Goal: Task Accomplishment & Management: Manage account settings

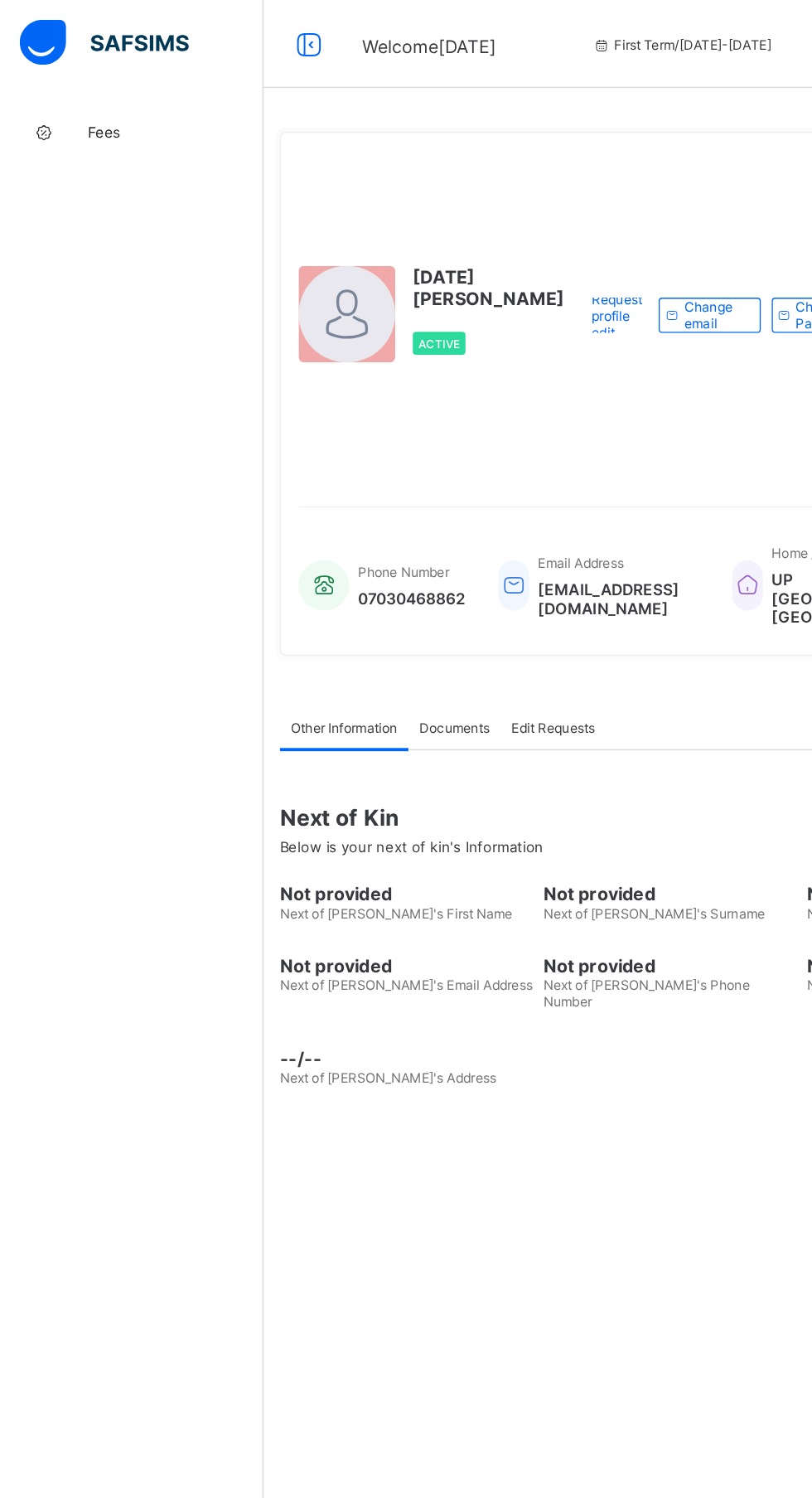
click at [83, 94] on span "Fees" at bounding box center [132, 99] width 133 height 13
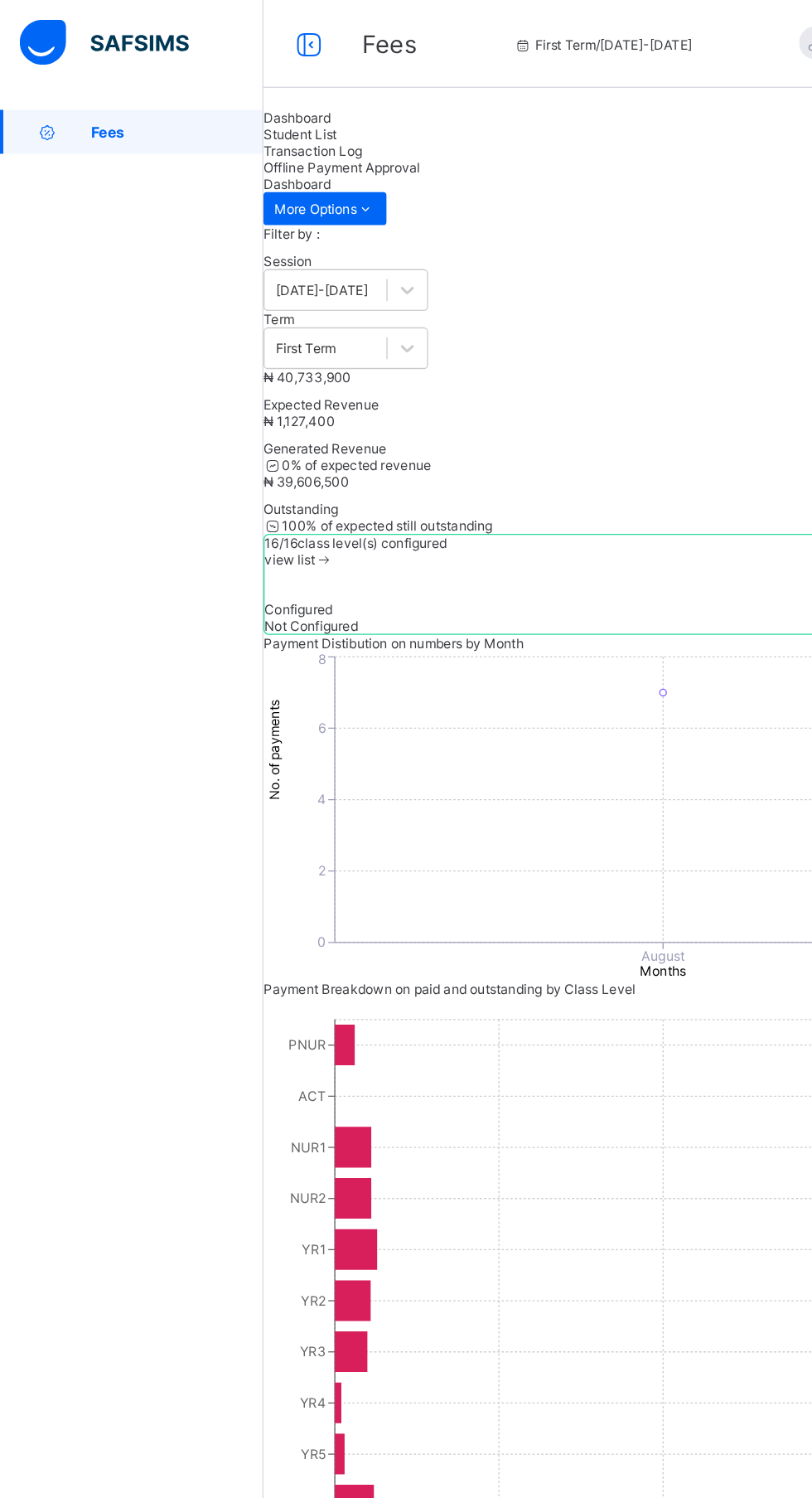
click at [255, 108] on span "Student List" at bounding box center [226, 101] width 55 height 12
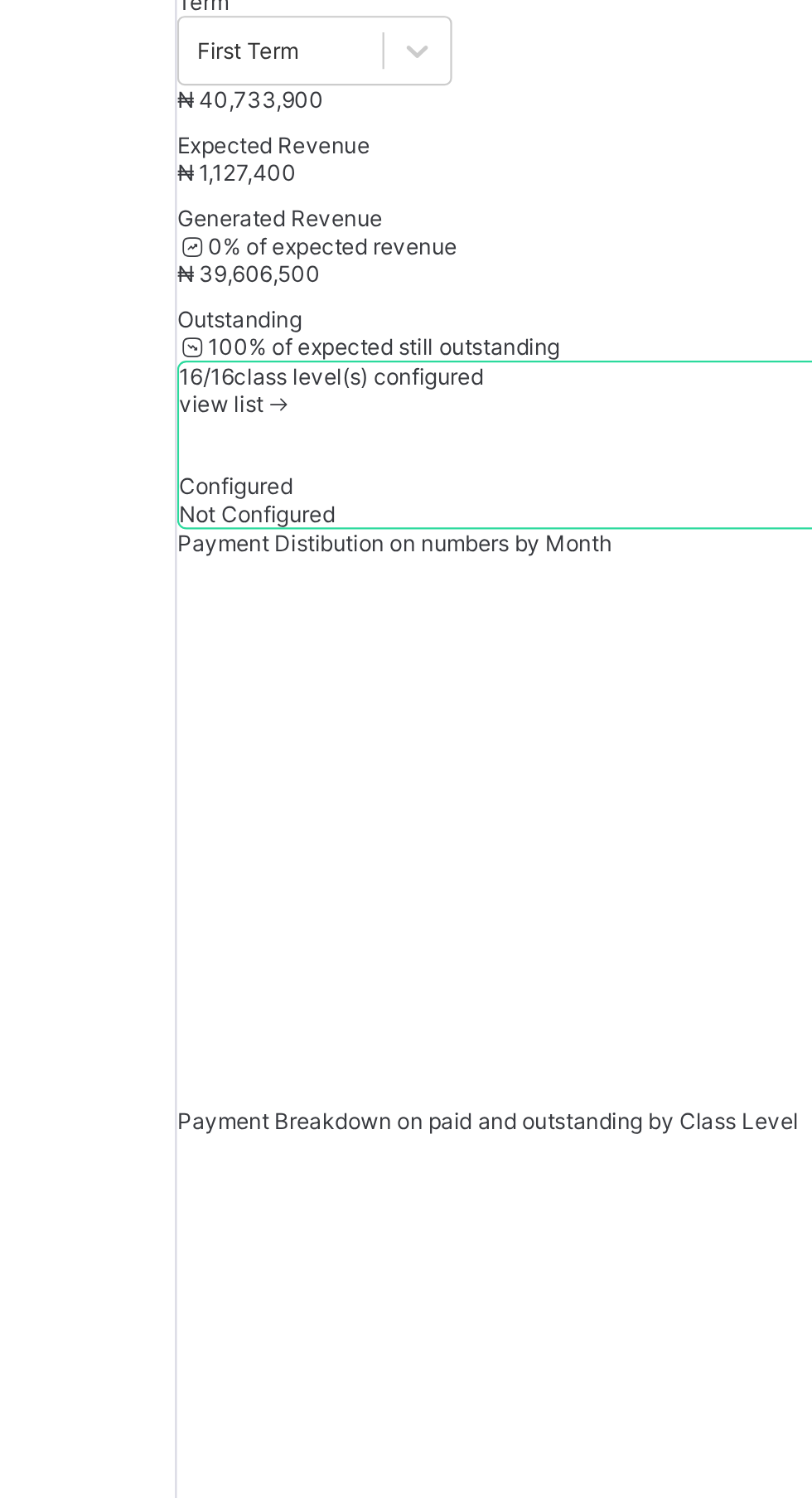
type input "*"
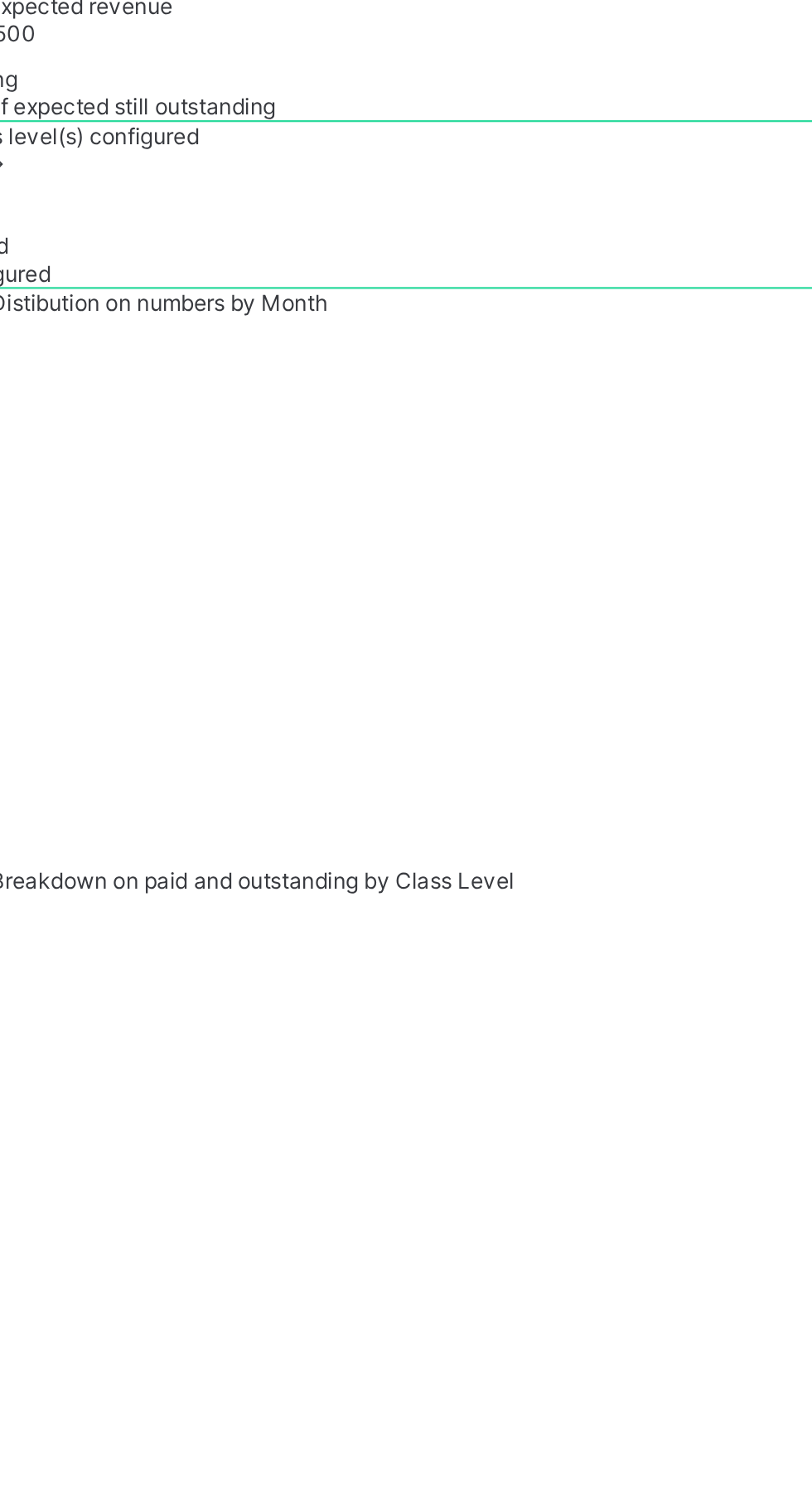
type input "*"
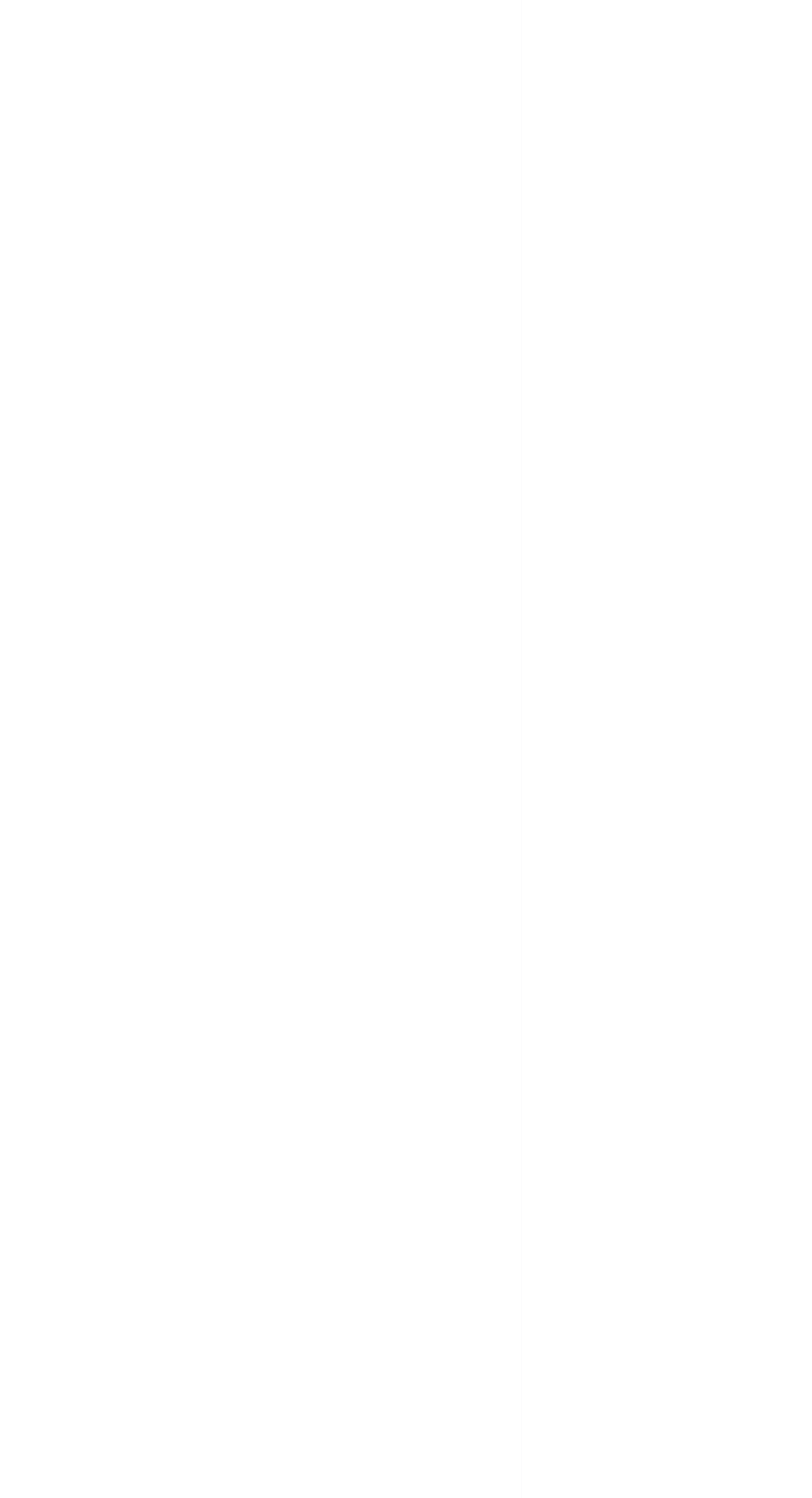
type input "********"
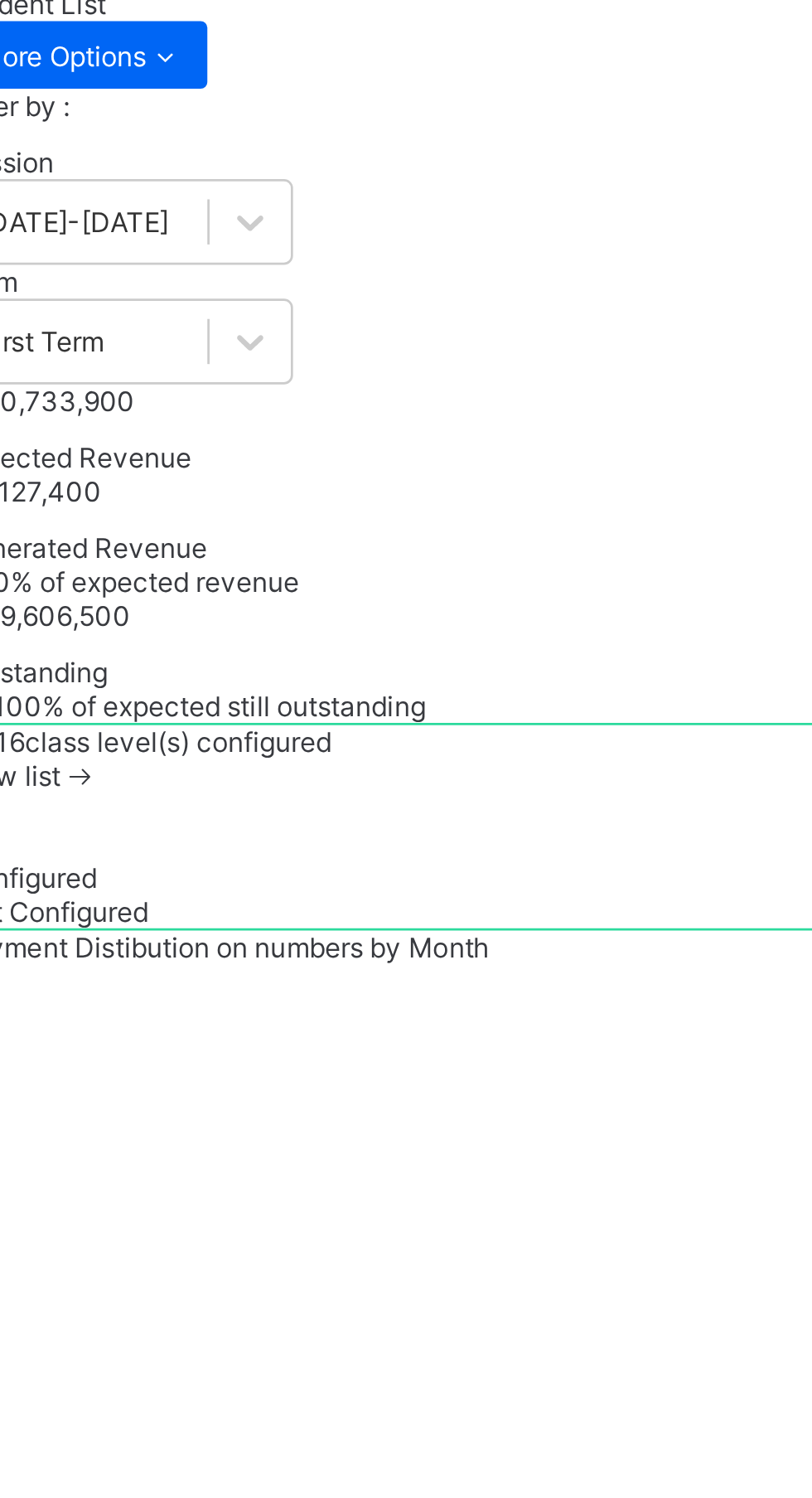
scroll to position [156, 0]
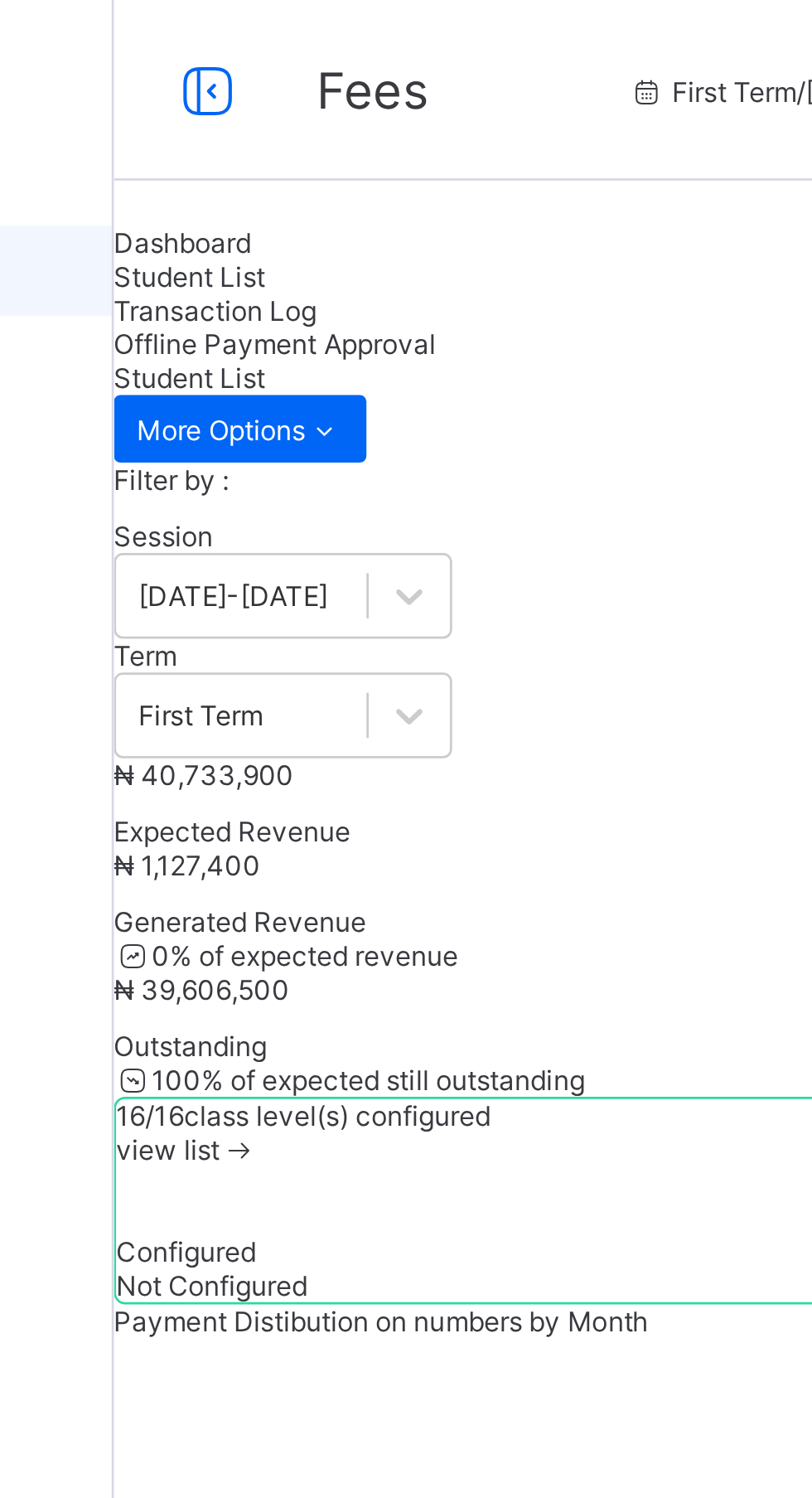
click at [250, 95] on span "Dashboard" at bounding box center [224, 89] width 51 height 12
click at [359, 108] on div "Student List" at bounding box center [505, 101] width 613 height 12
